Goal: Task Accomplishment & Management: Use online tool/utility

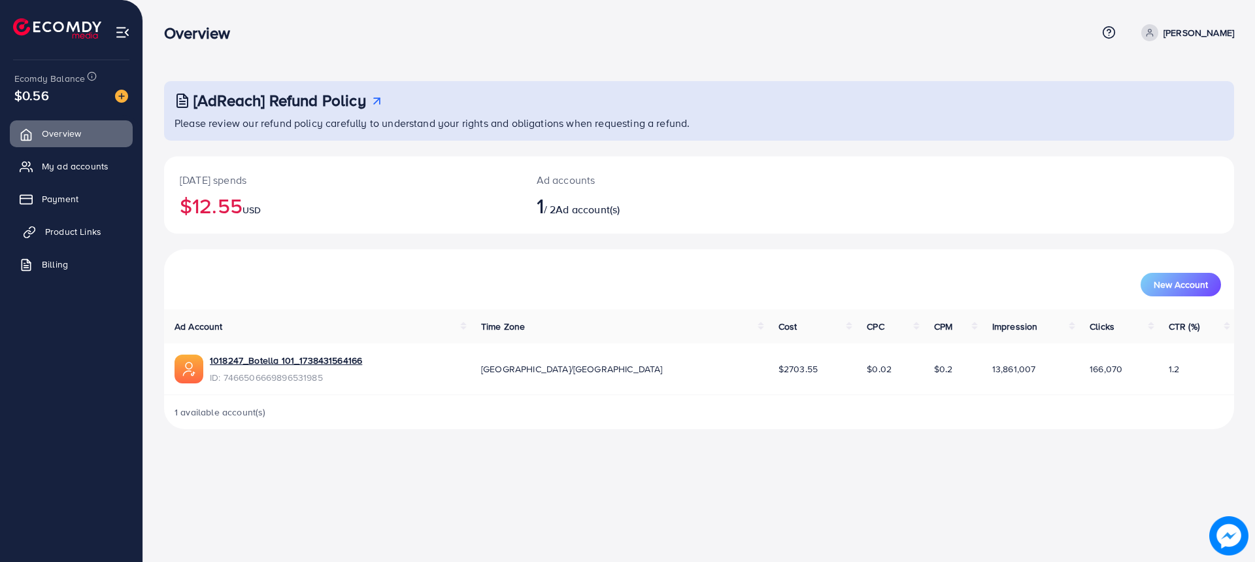
click at [95, 228] on span "Product Links" at bounding box center [73, 231] width 56 height 13
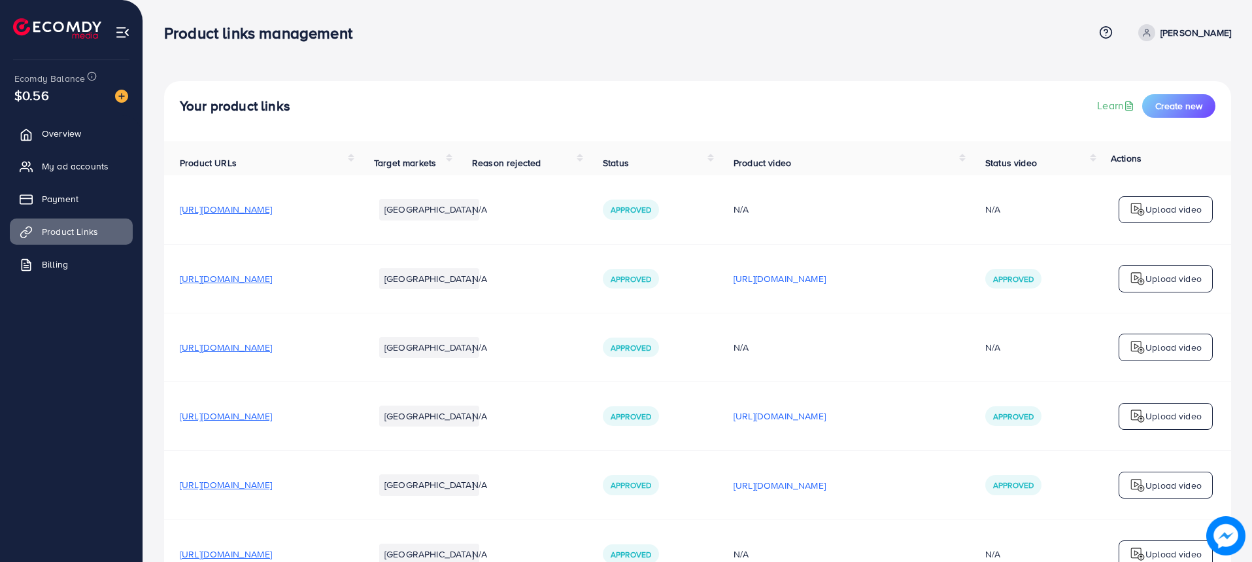
drag, startPoint x: 342, startPoint y: 281, endPoint x: 303, endPoint y: 281, distance: 39.2
click at [272, 281] on span "https://botellaflaske.com/product/we-bare-bear-water-bottle/" at bounding box center [226, 278] width 92 height 13
click at [272, 352] on span "https://botellaflaske.com/product/we-bare-bear-water-bottle" at bounding box center [226, 347] width 92 height 13
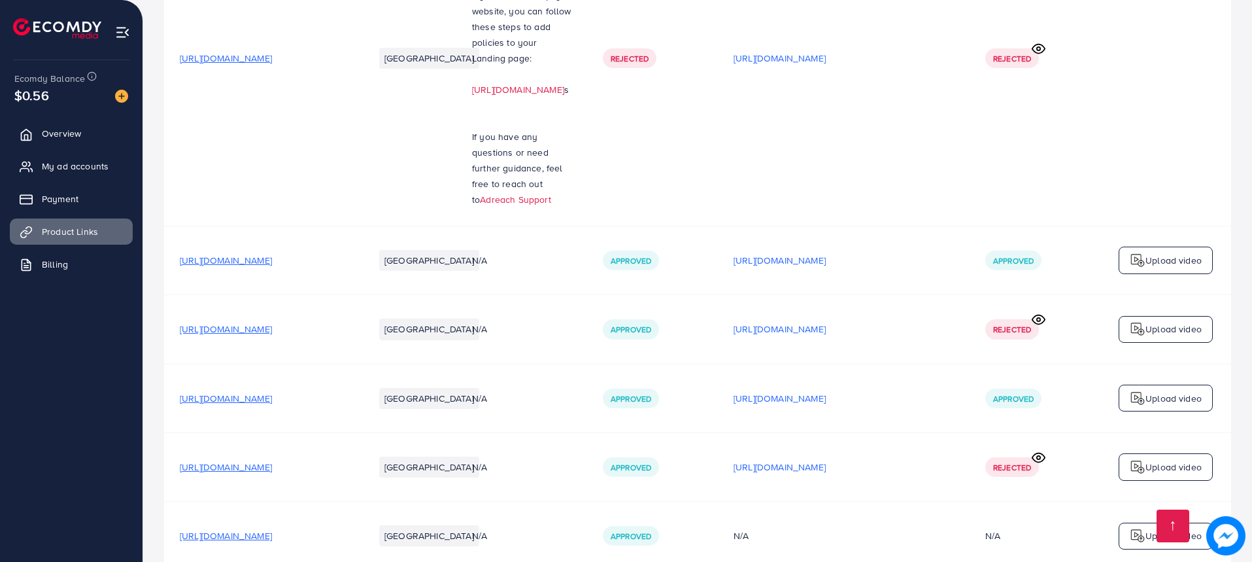
scroll to position [1934, 0]
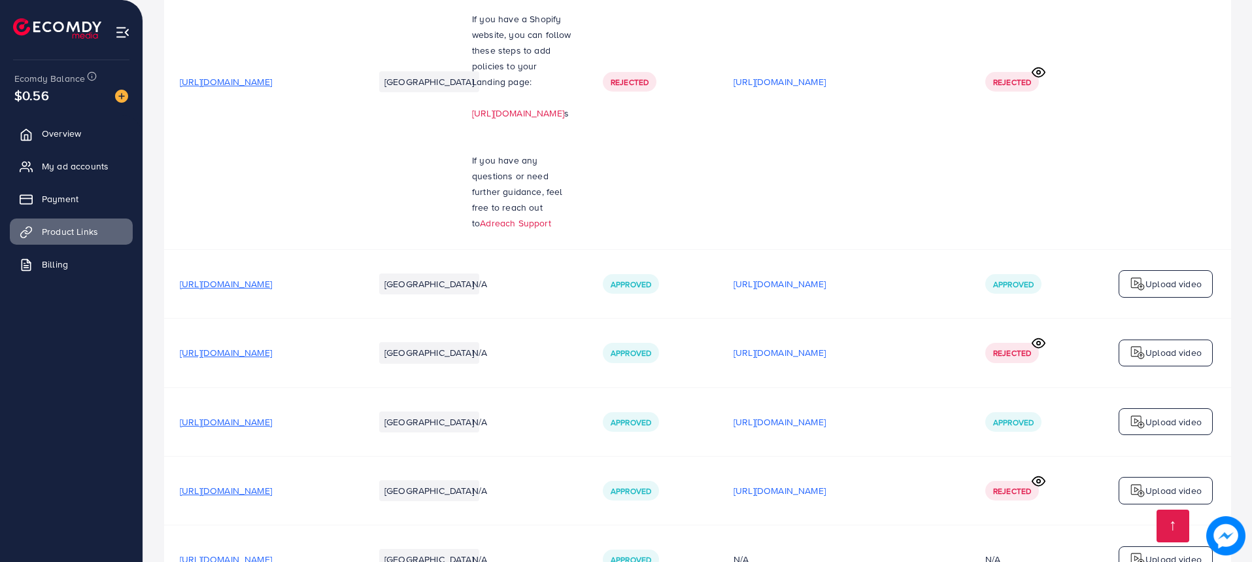
click at [272, 415] on span "https://botellaflaske.com/products/we-bare-bear-water-bottle-botella-flaske?var…" at bounding box center [226, 421] width 92 height 13
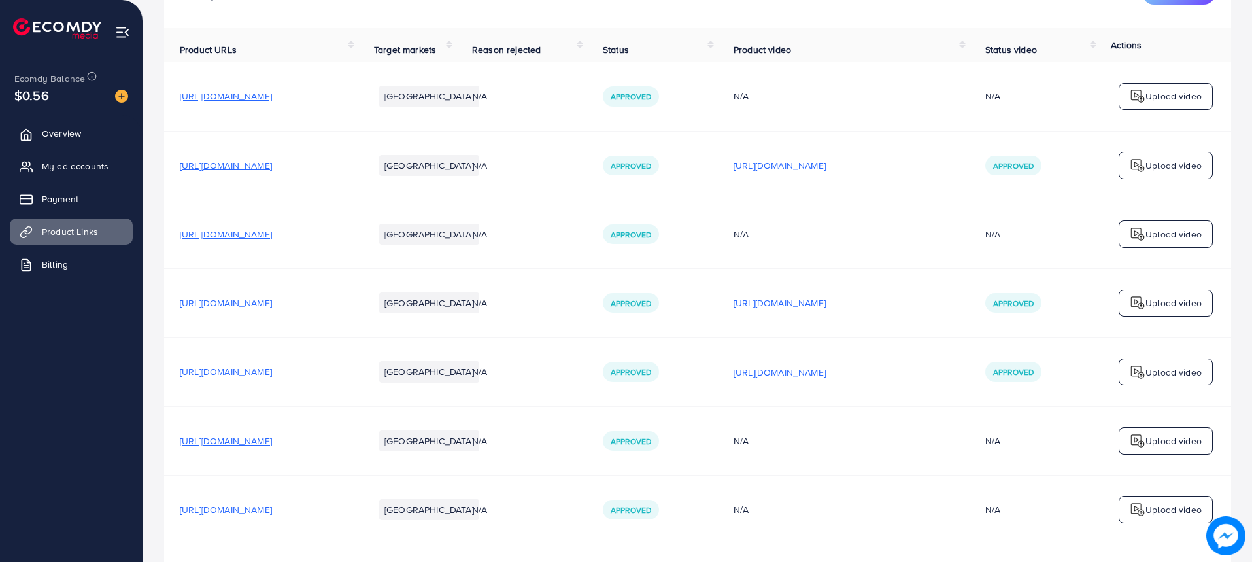
scroll to position [0, 0]
